Goal: Information Seeking & Learning: Learn about a topic

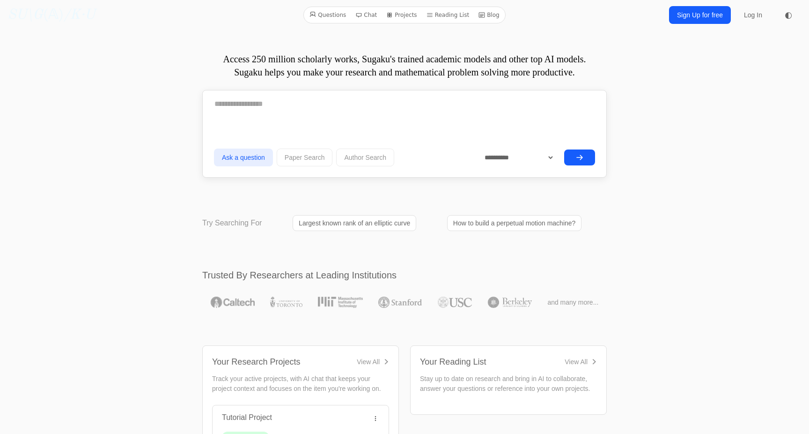
click at [487, 14] on link "Blog" at bounding box center [489, 15] width 29 height 12
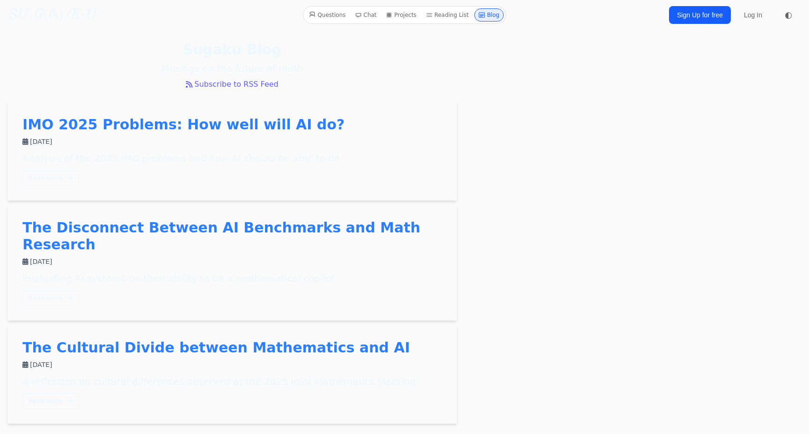
click at [215, 127] on link "IMO 2025 Problems: How well will AI do?" at bounding box center [183, 124] width 322 height 16
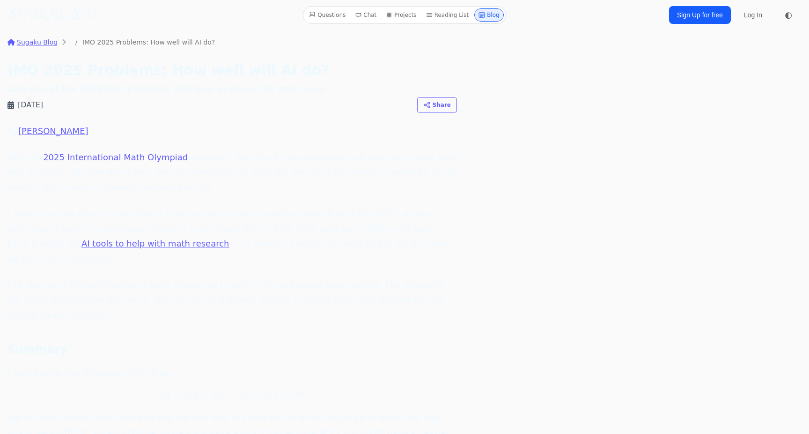
click at [57, 14] on link "SU\G (𝔸) /K·U" at bounding box center [51, 15] width 88 height 17
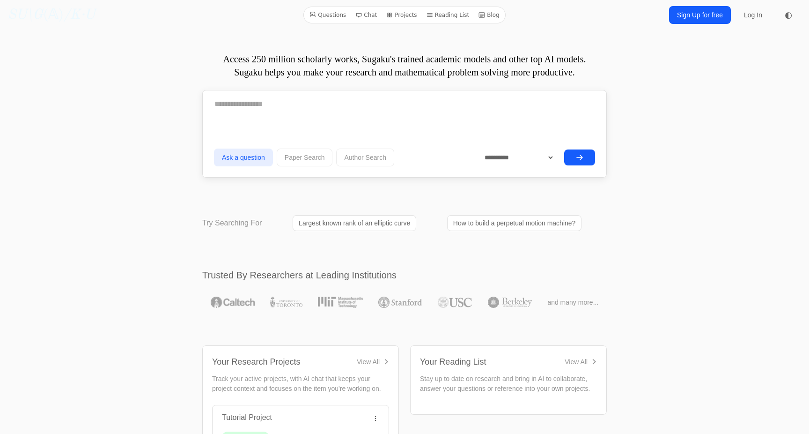
click at [331, 303] on img at bounding box center [340, 301] width 44 height 11
click at [329, 19] on link "Questions" at bounding box center [328, 15] width 44 height 12
click at [486, 15] on link "Blog" at bounding box center [489, 15] width 29 height 12
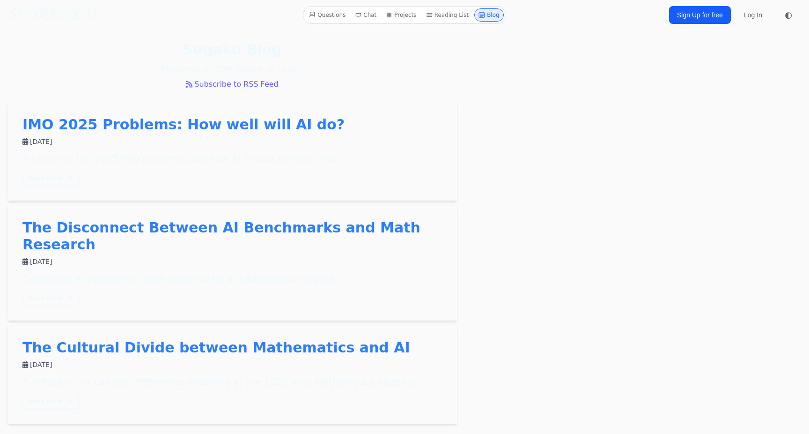
click at [162, 360] on div "[DATE]" at bounding box center [232, 364] width 420 height 9
click at [166, 339] on link "The Cultural Divide between Mathematics and AI" at bounding box center [216, 347] width 388 height 16
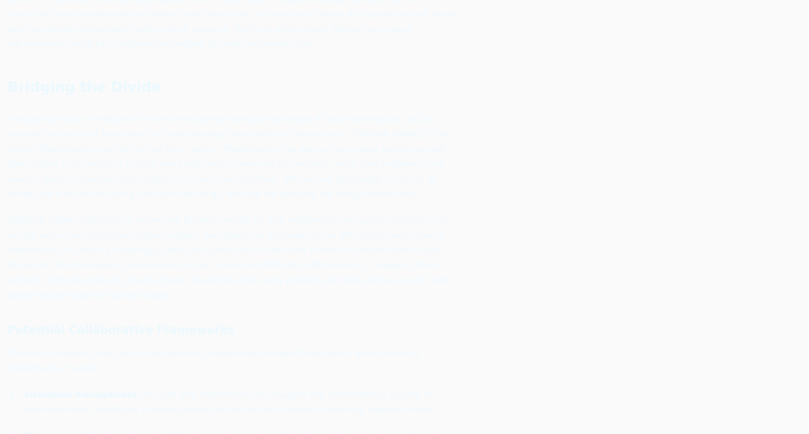
scroll to position [3673, 0]
